Goal: Check status: Check status

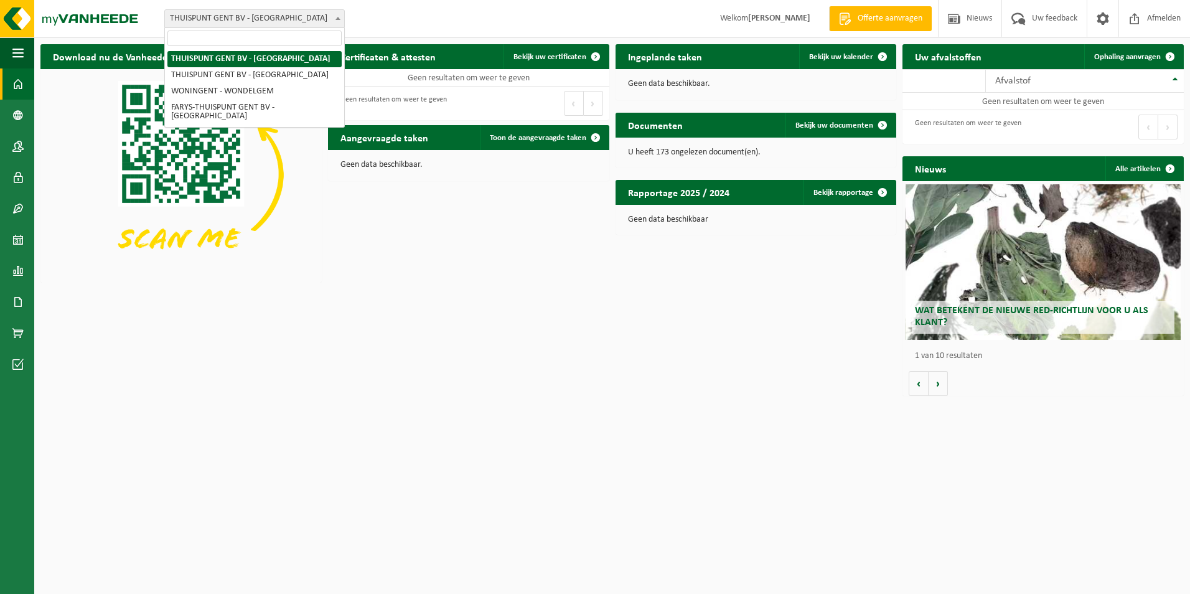
click at [228, 21] on span "THUISPUNT GENT BV - [GEOGRAPHIC_DATA]" at bounding box center [254, 18] width 179 height 17
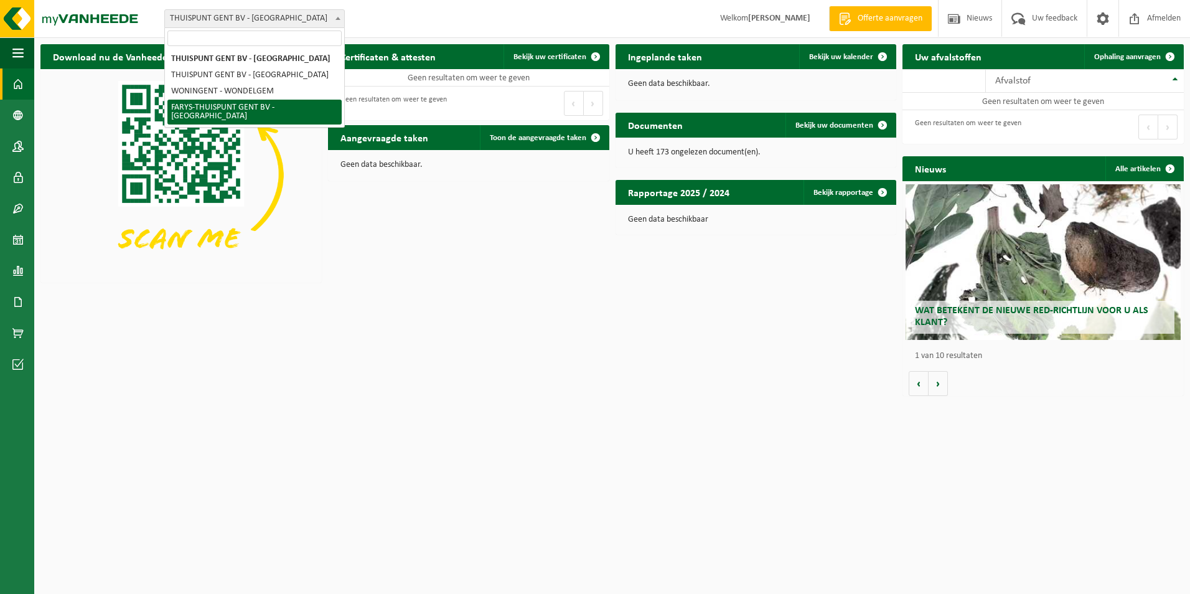
select select "126076"
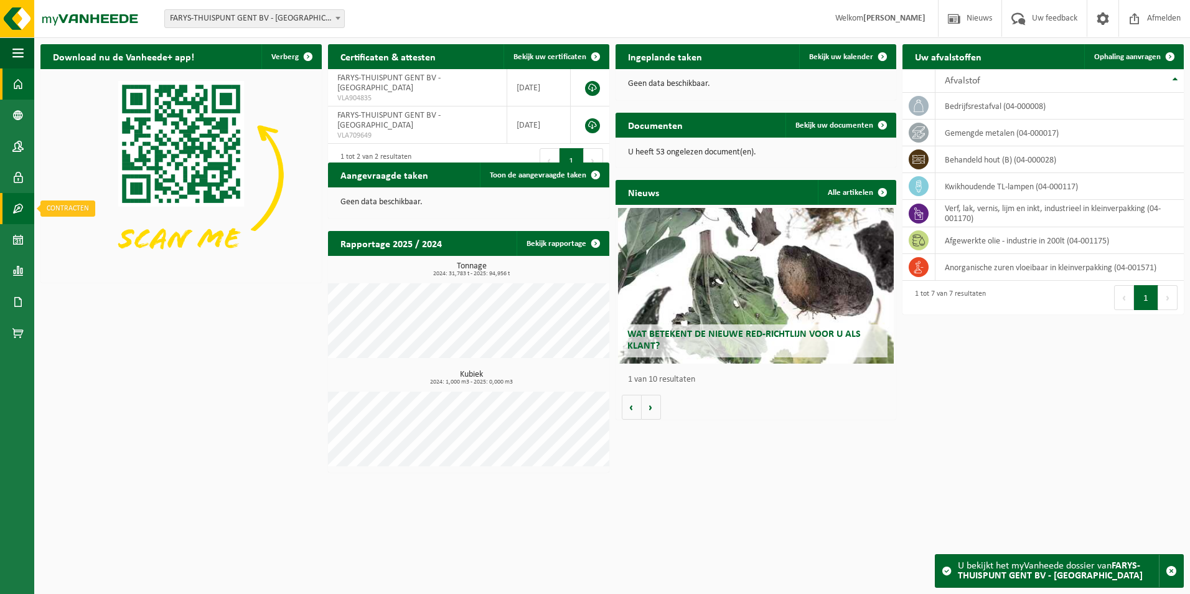
click at [19, 210] on span at bounding box center [17, 208] width 11 height 31
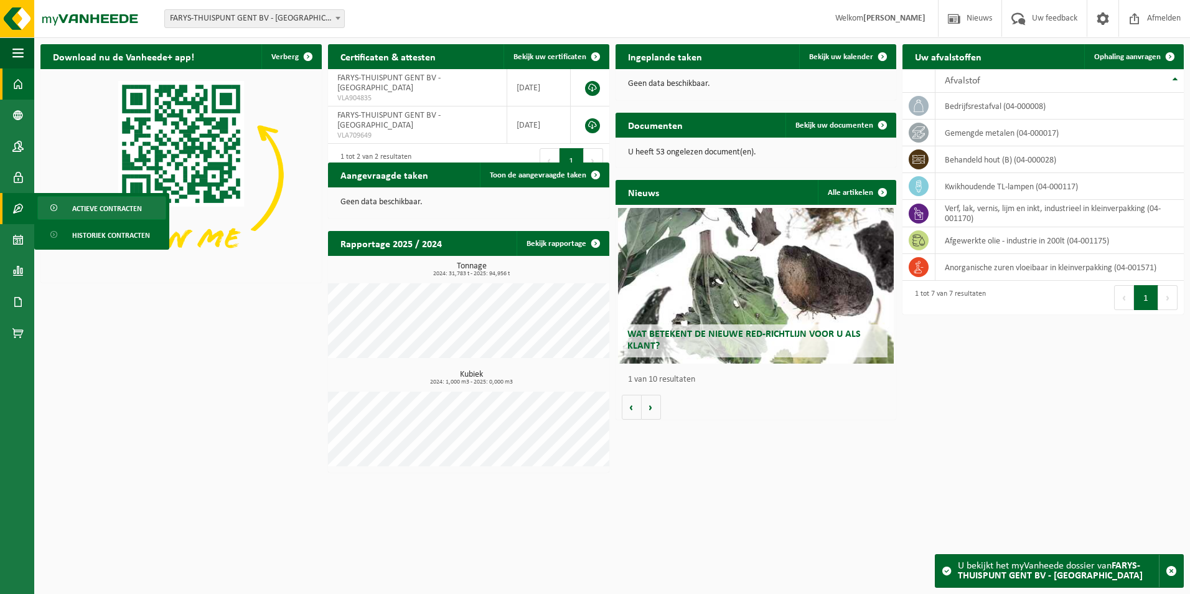
click at [102, 210] on span "Actieve contracten" at bounding box center [107, 209] width 70 height 24
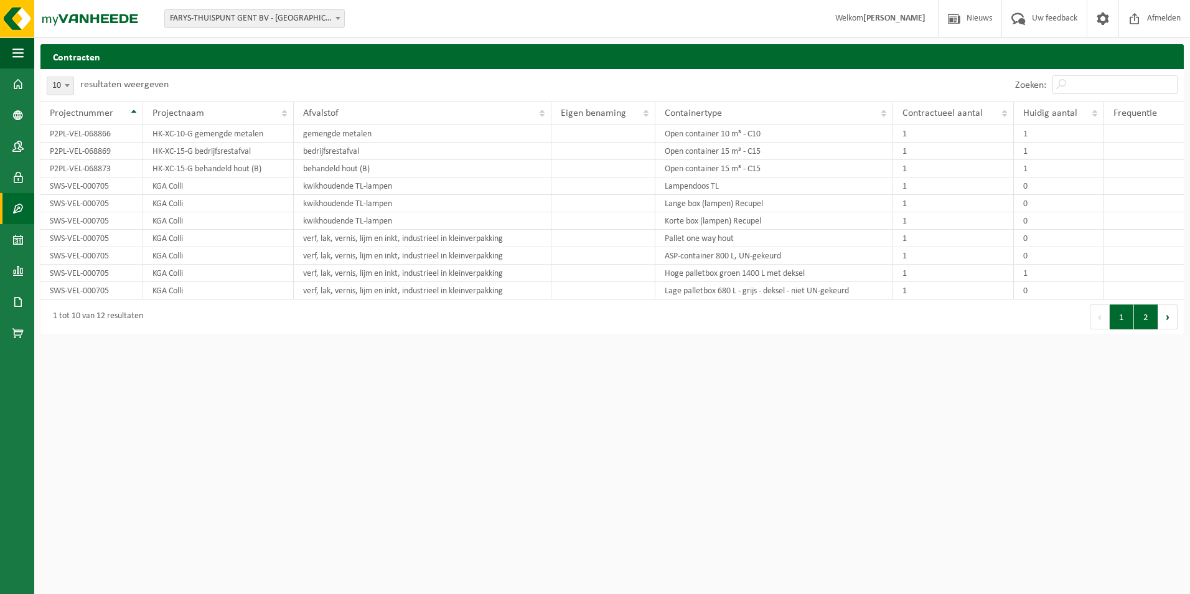
click at [1145, 319] on button "2" at bounding box center [1146, 316] width 24 height 25
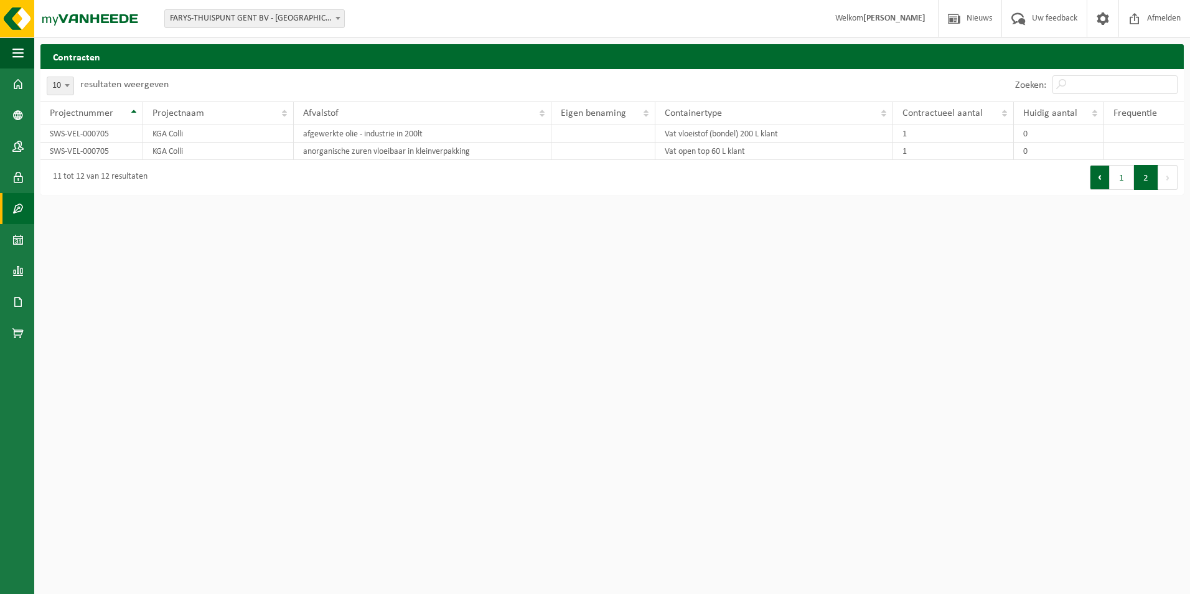
click at [1102, 183] on button "Vorige" at bounding box center [1099, 177] width 20 height 25
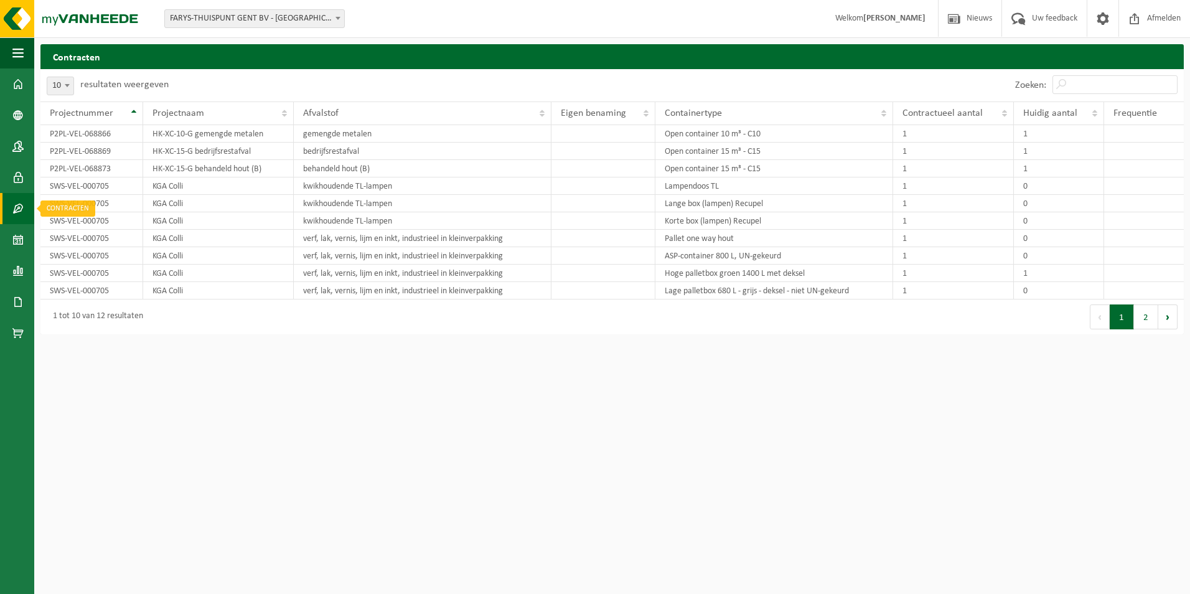
click at [22, 212] on span at bounding box center [17, 208] width 11 height 31
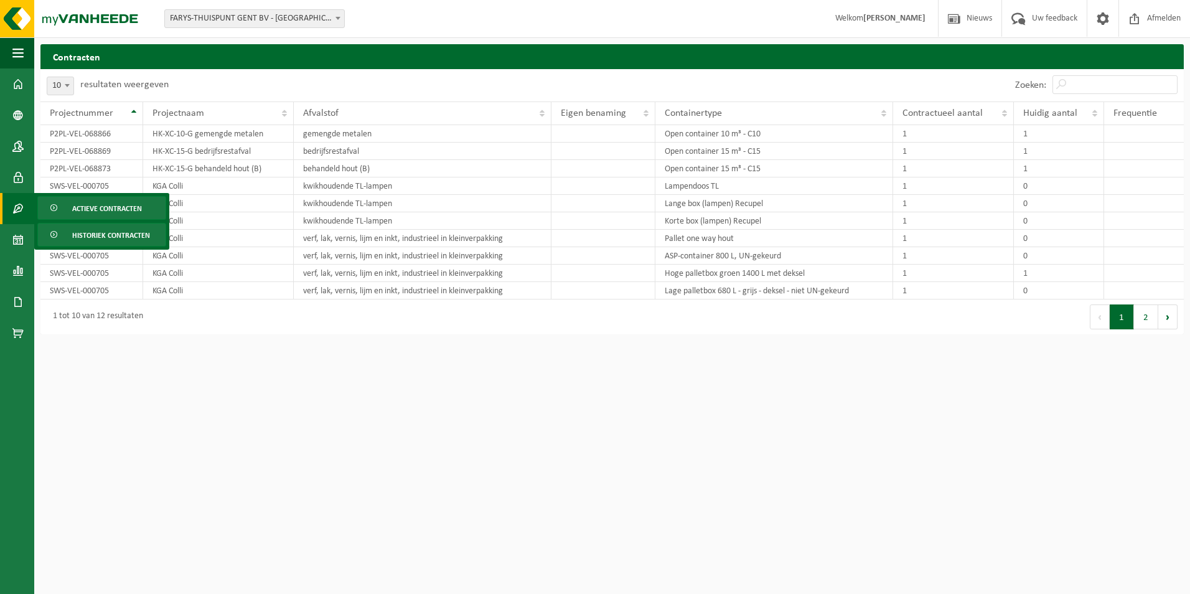
click at [114, 228] on span "Historiek contracten" at bounding box center [111, 235] width 78 height 24
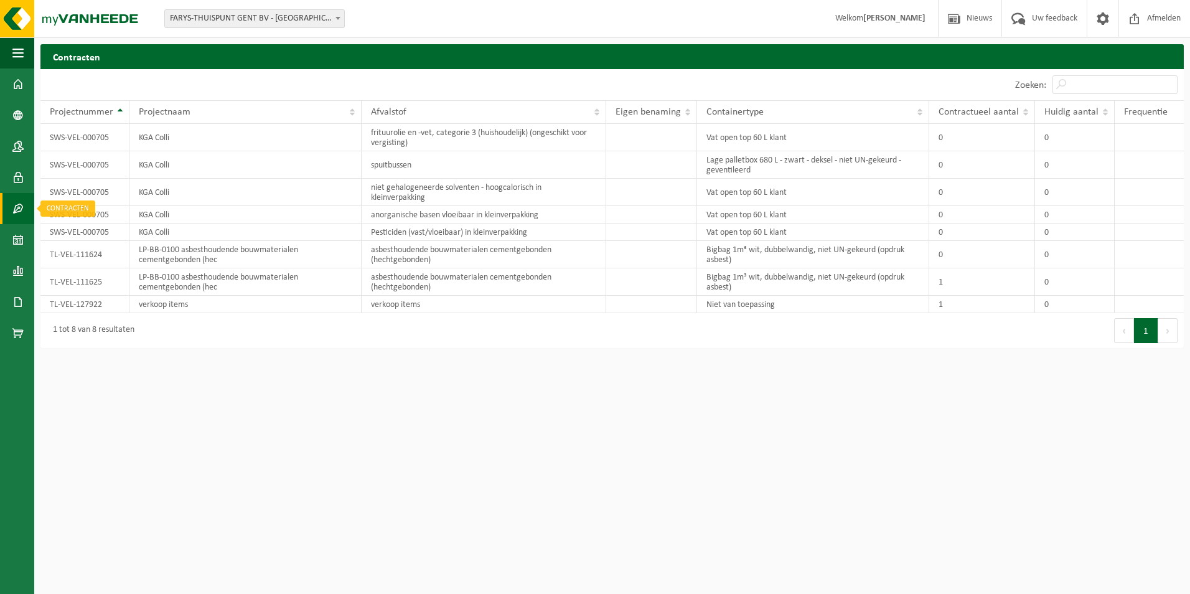
click at [20, 203] on span at bounding box center [17, 208] width 11 height 31
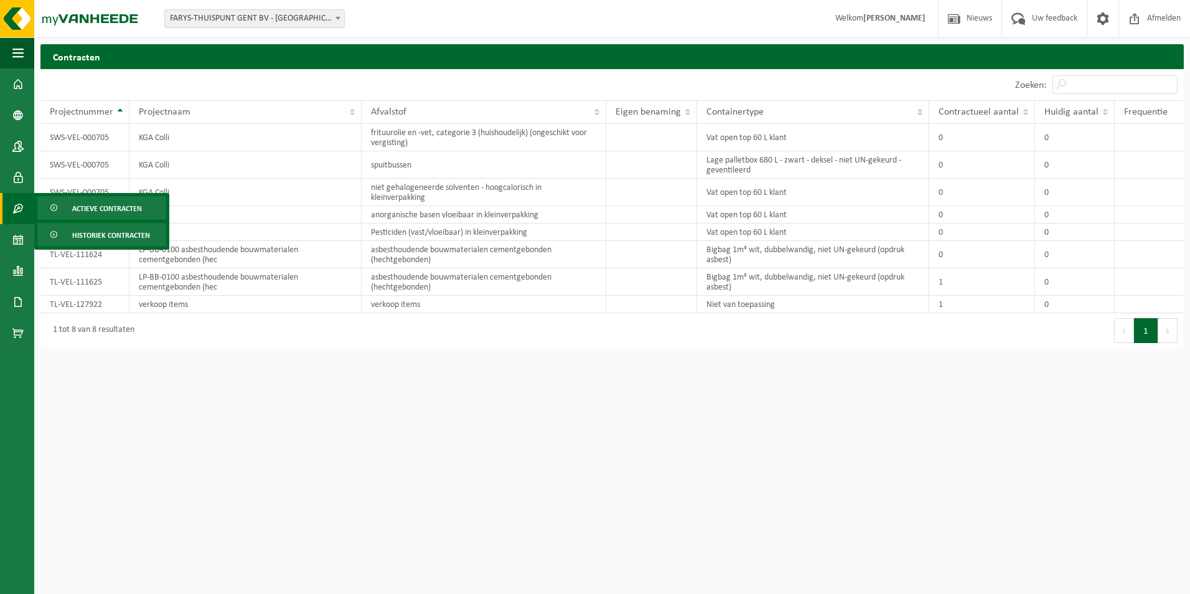
click at [83, 207] on span "Actieve contracten" at bounding box center [107, 209] width 70 height 24
